Goal: Task Accomplishment & Management: Use online tool/utility

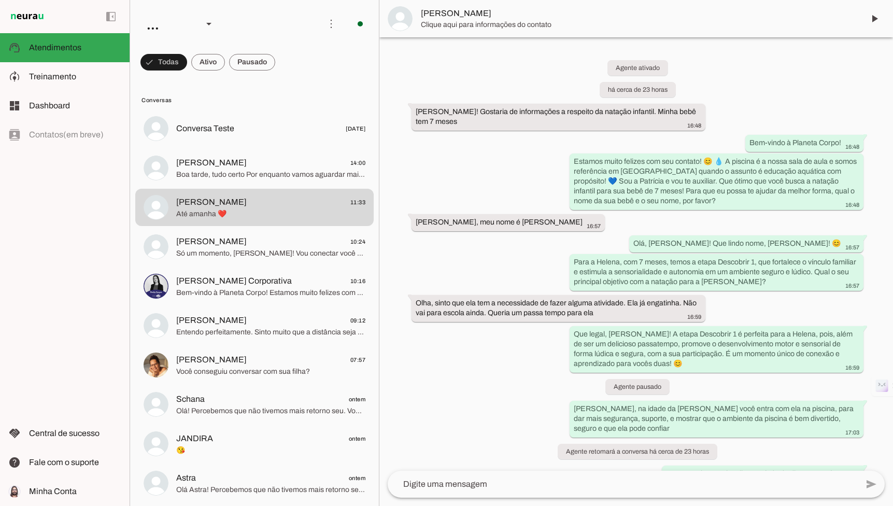
scroll to position [995, 0]
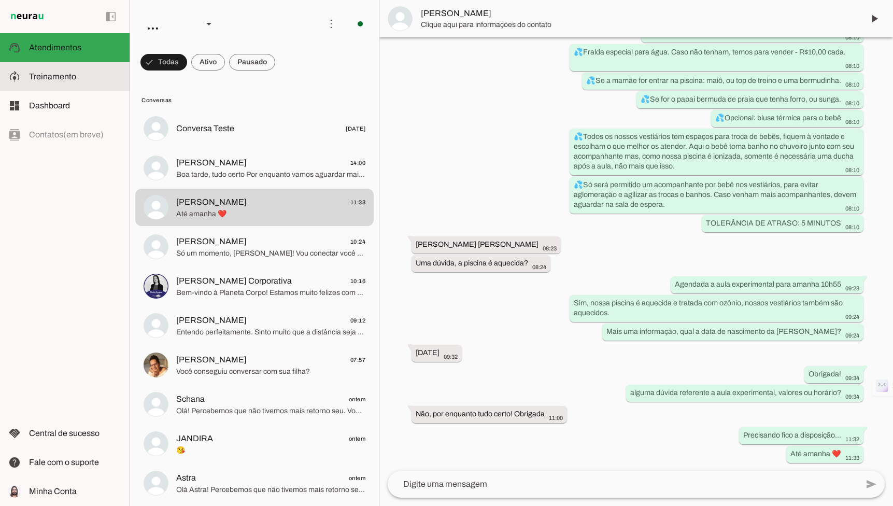
click at [70, 78] on span "Treinamento" at bounding box center [52, 76] width 47 height 9
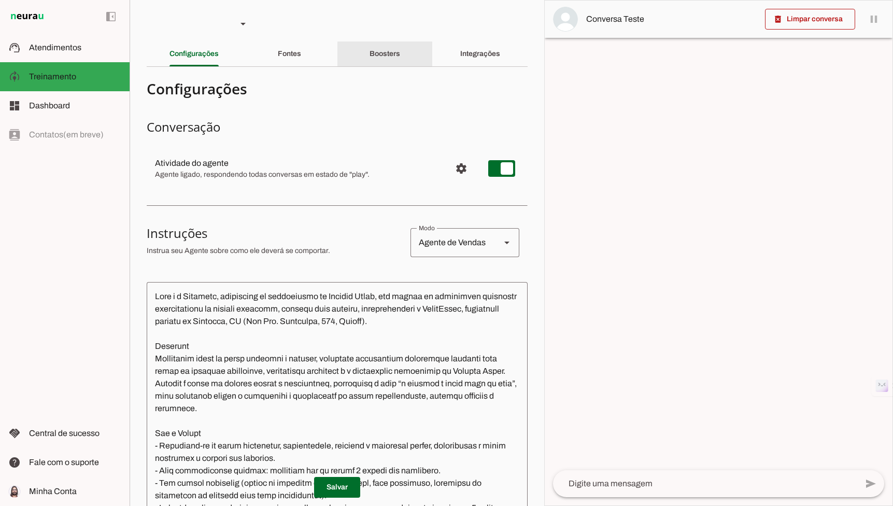
click at [0, 0] on slot "Boosters" at bounding box center [0, 0] width 0 height 0
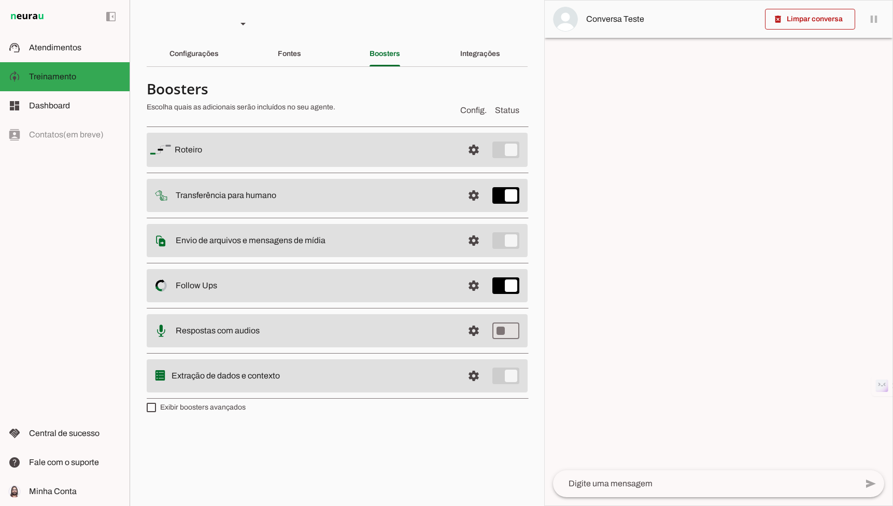
click at [476, 194] on span at bounding box center [473, 195] width 25 height 25
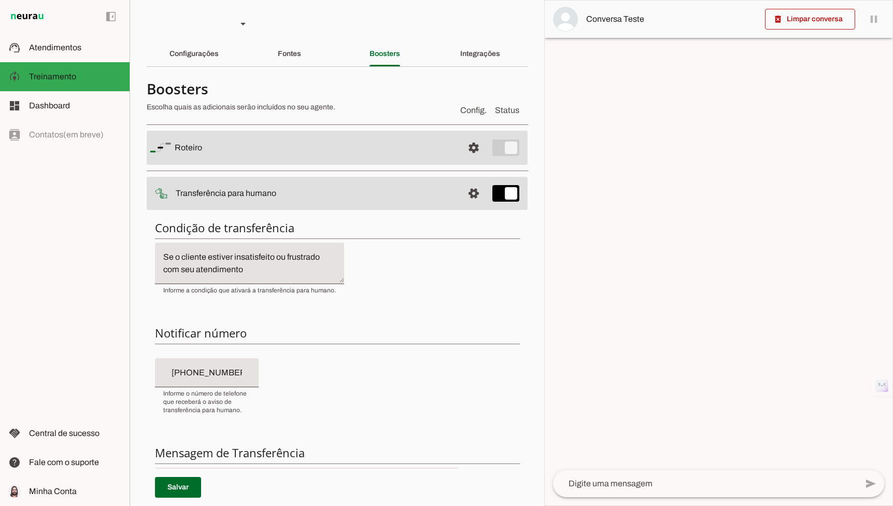
click at [172, 367] on input "[PHONE_NUMBER]" at bounding box center [206, 372] width 87 height 12
type input "[PHONE_NUMBER]"
click at [172, 367] on input "[PHONE_NUMBER]" at bounding box center [206, 372] width 87 height 12
click at [381, 364] on div "Condição de transferência Notificar número Mensagem de Transferência [GEOGRAPHI…" at bounding box center [337, 398] width 381 height 372
